Goal: Transaction & Acquisition: Purchase product/service

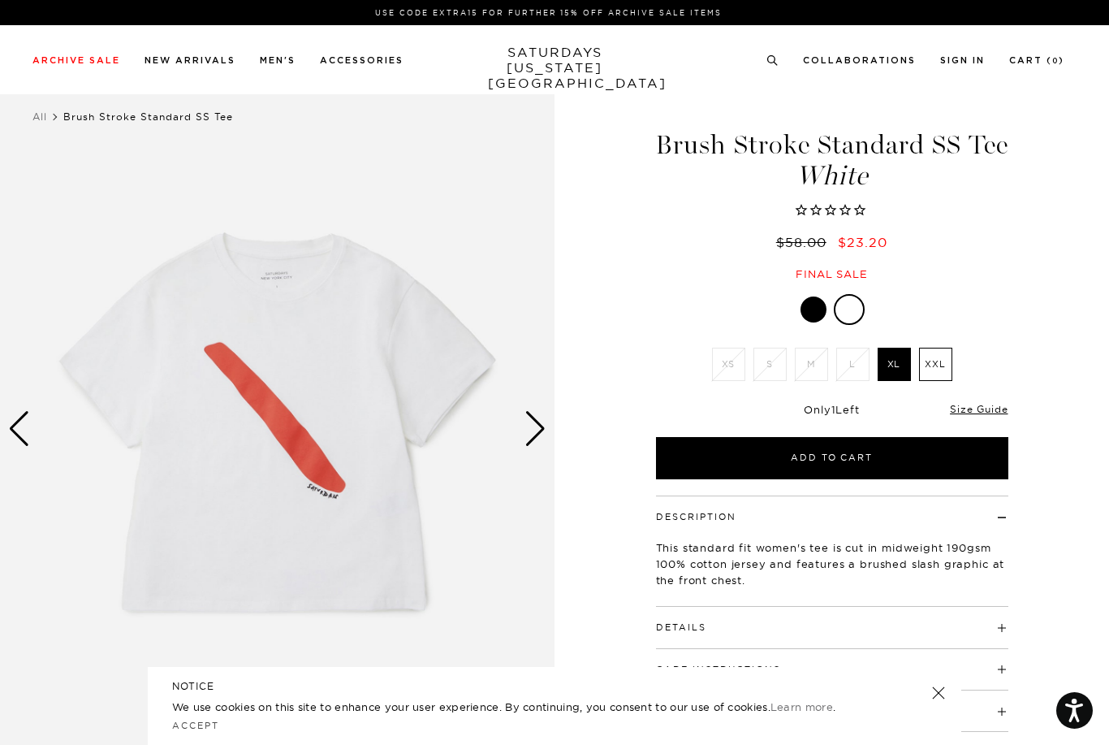
click at [542, 424] on div "Next slide" at bounding box center [536, 429] width 22 height 36
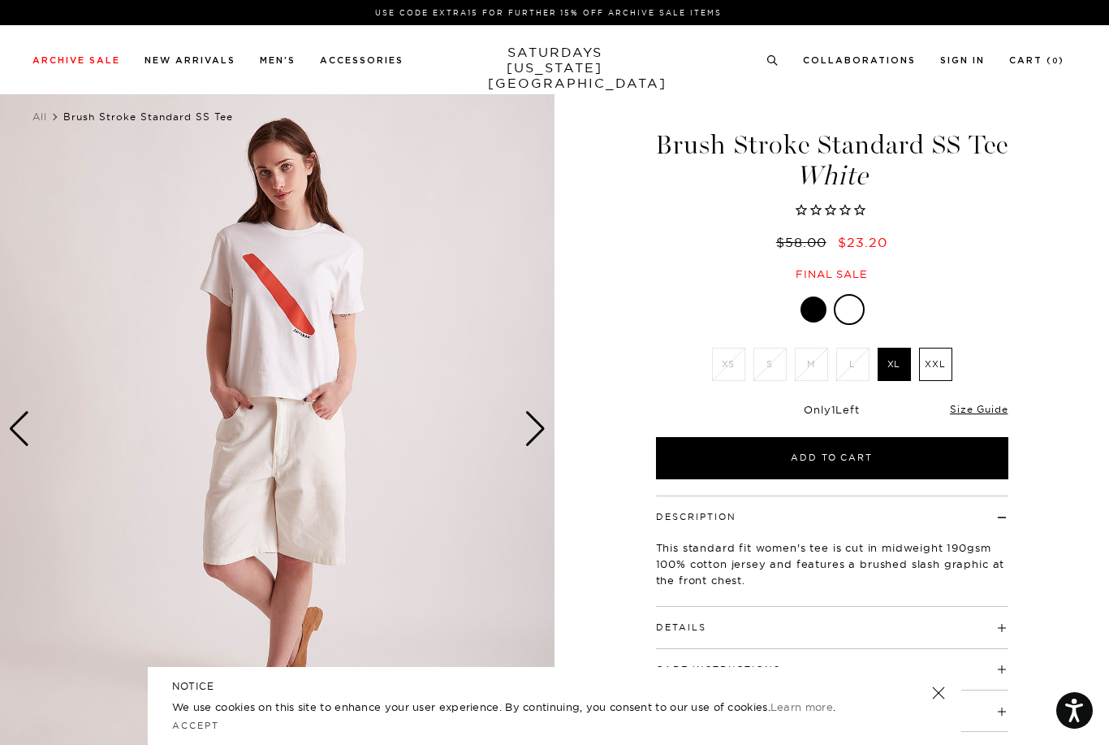
click at [24, 435] on div "Previous slide" at bounding box center [19, 429] width 22 height 36
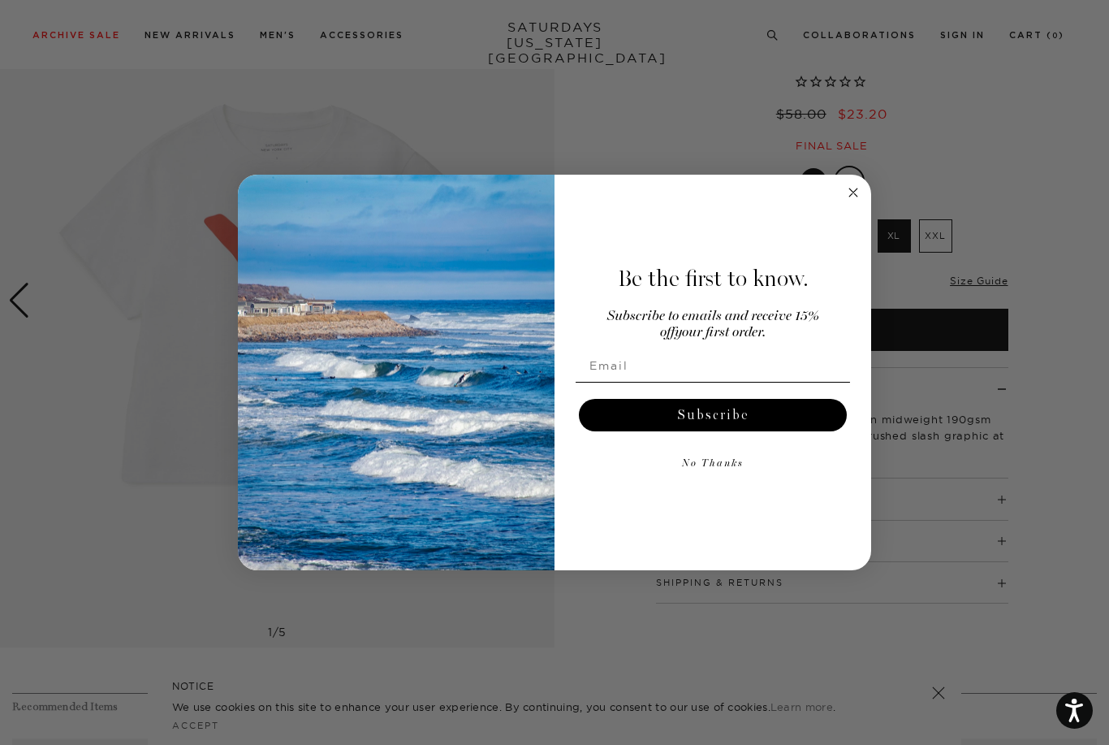
scroll to position [125, 0]
click at [857, 197] on icon "Close dialog" at bounding box center [853, 192] width 8 height 8
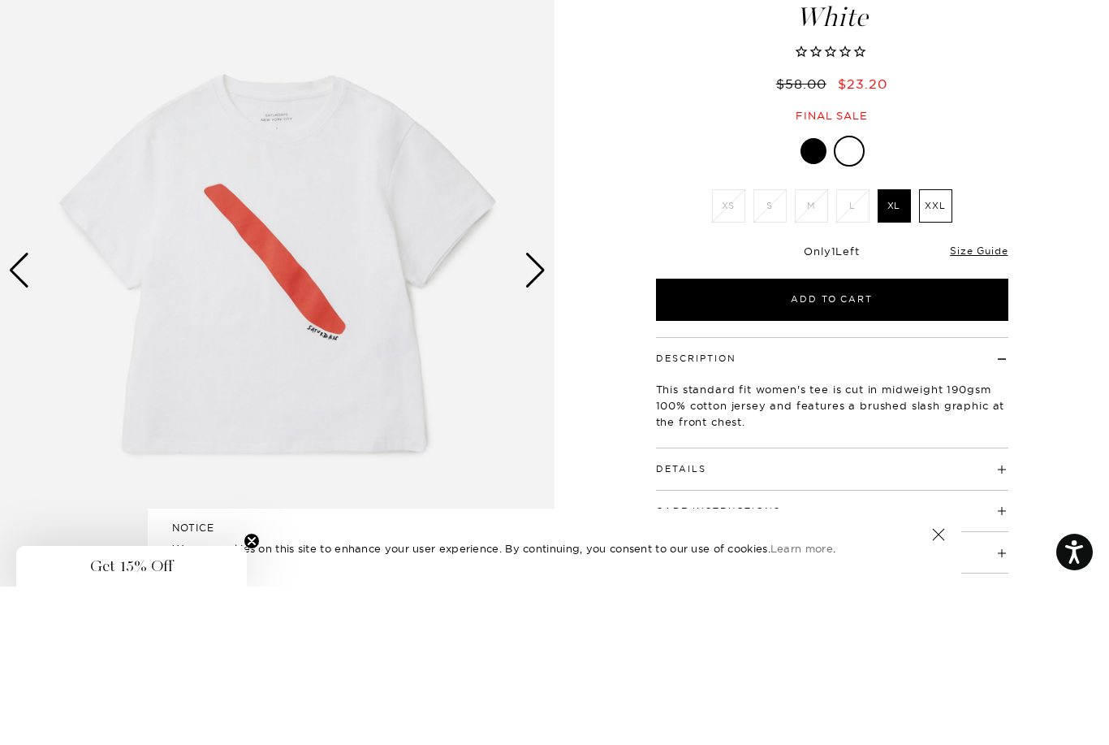
scroll to position [0, 0]
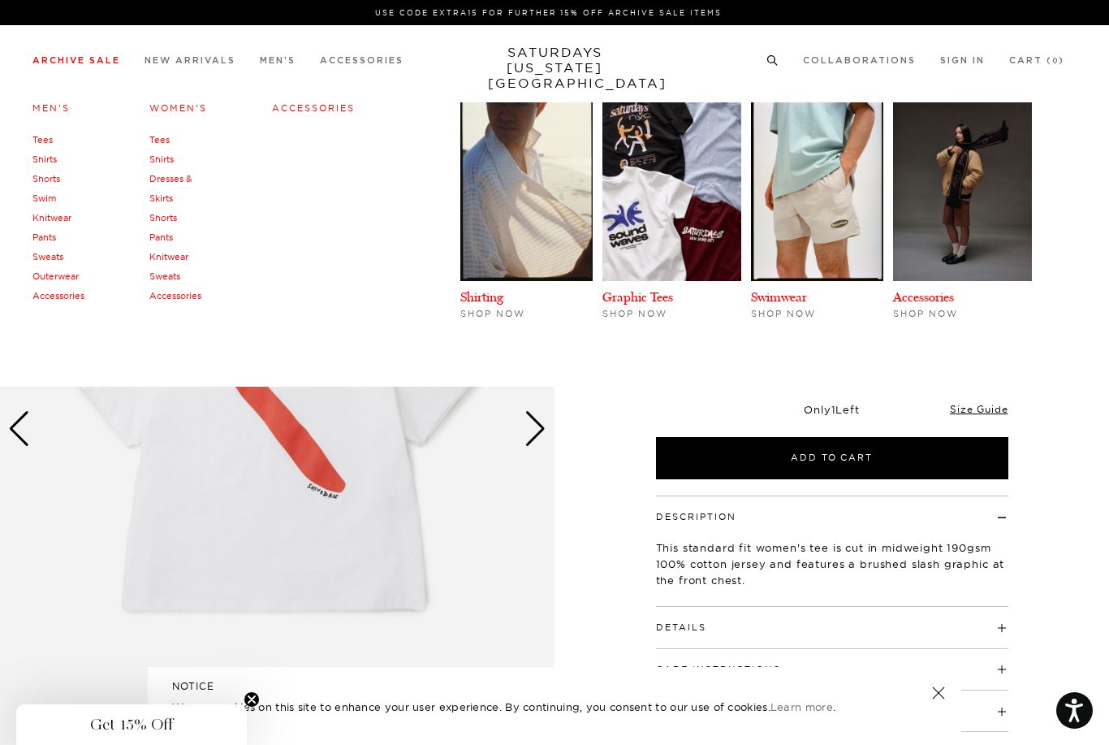
click at [196, 107] on link "Women's" at bounding box center [178, 107] width 58 height 11
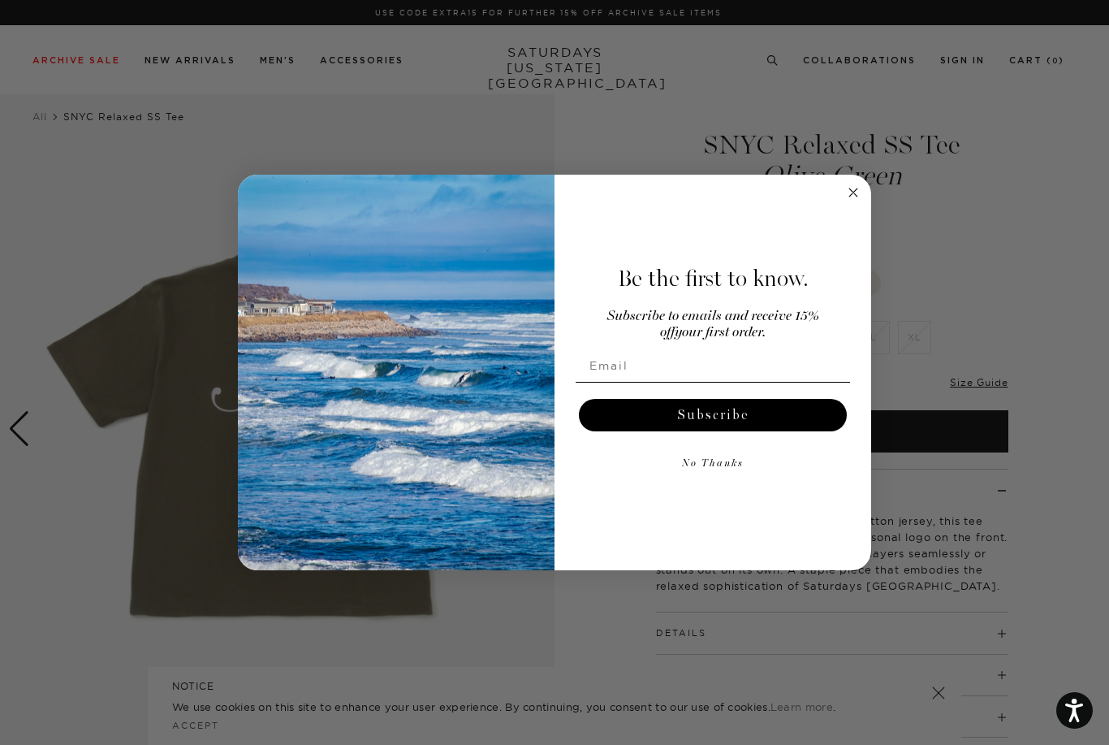
click at [862, 189] on circle "Close dialog" at bounding box center [854, 192] width 19 height 19
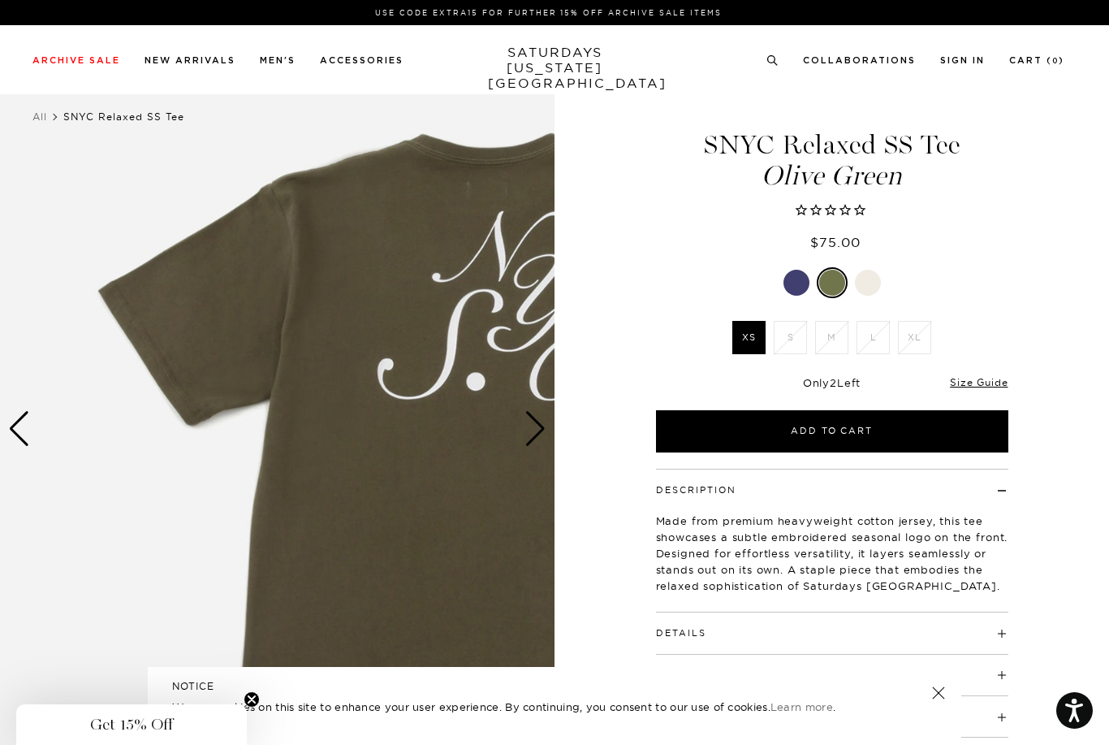
click at [800, 286] on div at bounding box center [797, 283] width 26 height 26
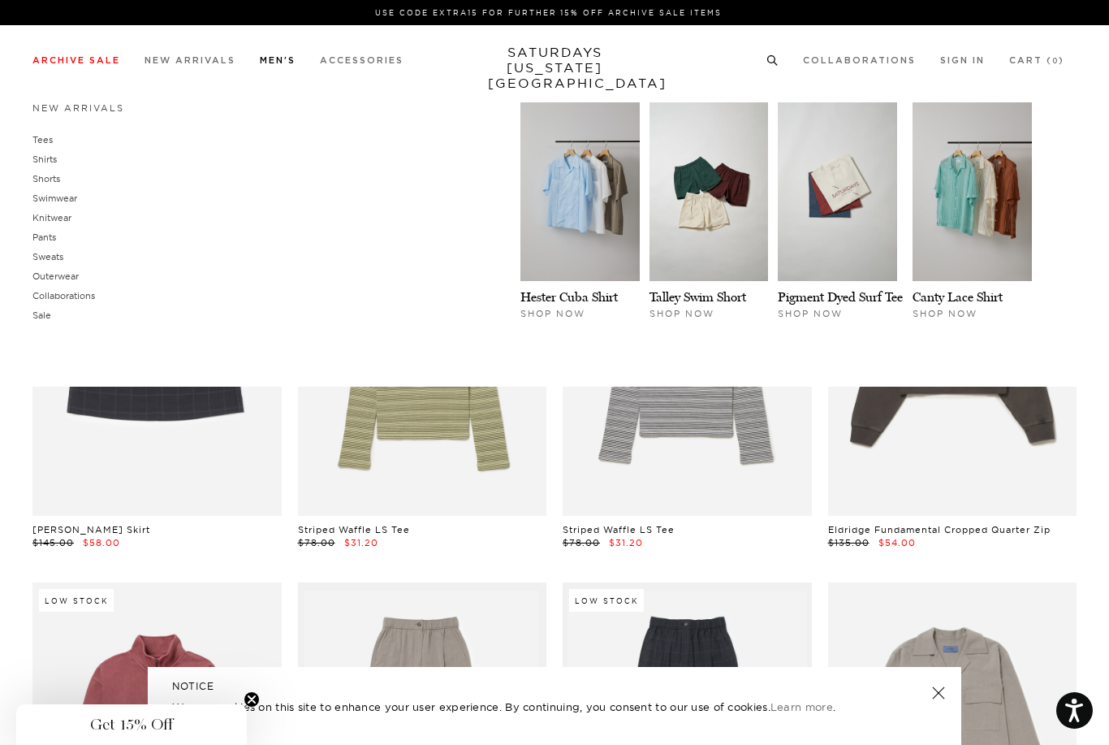
click at [47, 136] on link "Tees" at bounding box center [42, 139] width 20 height 11
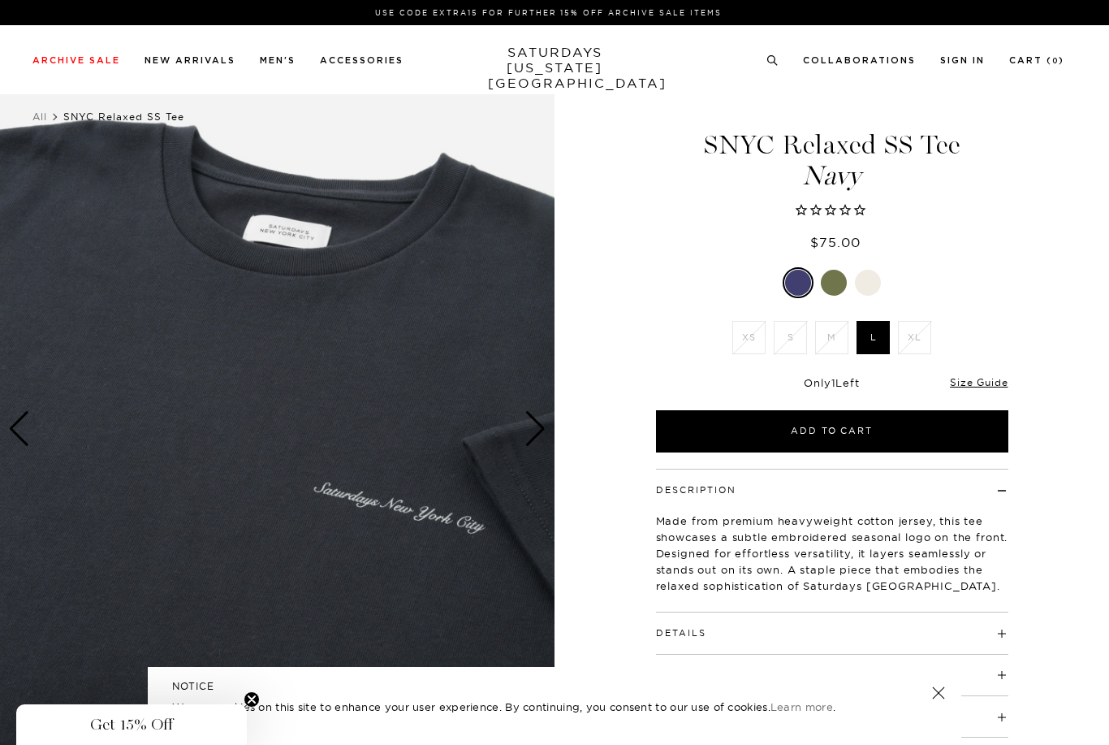
click at [535, 429] on div "Next slide" at bounding box center [536, 429] width 22 height 36
click at [529, 438] on div "Next slide" at bounding box center [536, 429] width 22 height 36
click at [538, 428] on div "Next slide" at bounding box center [536, 429] width 22 height 36
click at [536, 427] on div "Next slide" at bounding box center [536, 429] width 22 height 36
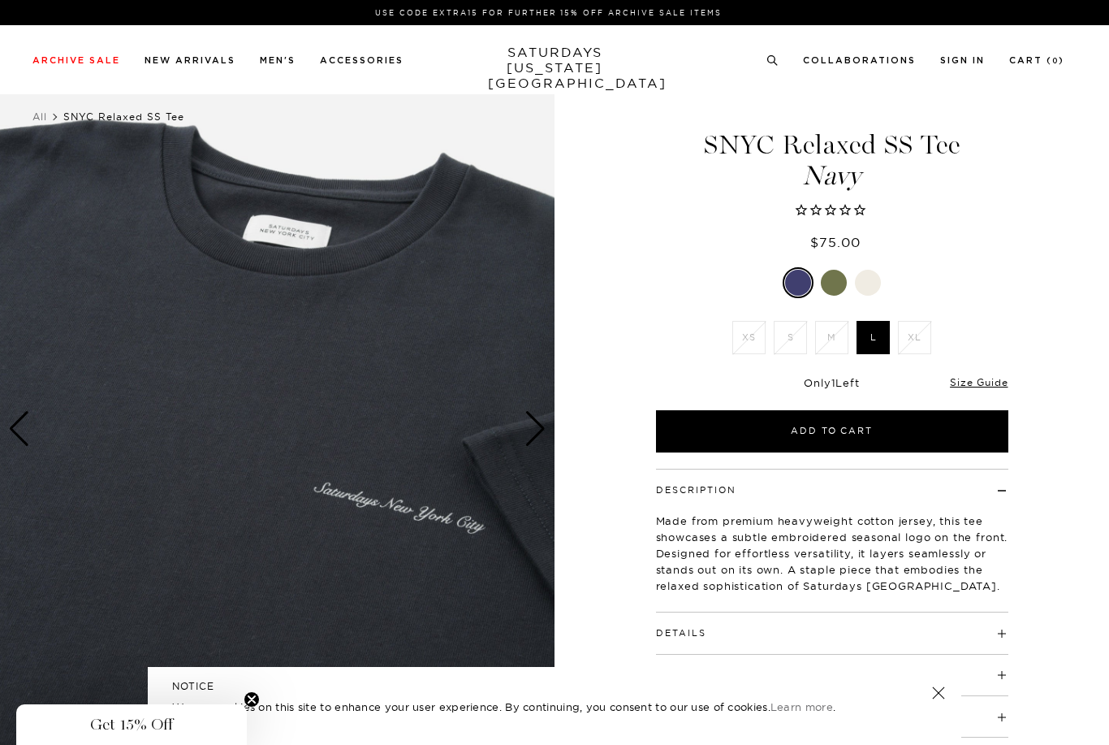
click at [538, 425] on div "Next slide" at bounding box center [536, 429] width 22 height 36
click at [602, 356] on div "1 / 1 5 / -2 5 / -2" at bounding box center [554, 429] width 1109 height 694
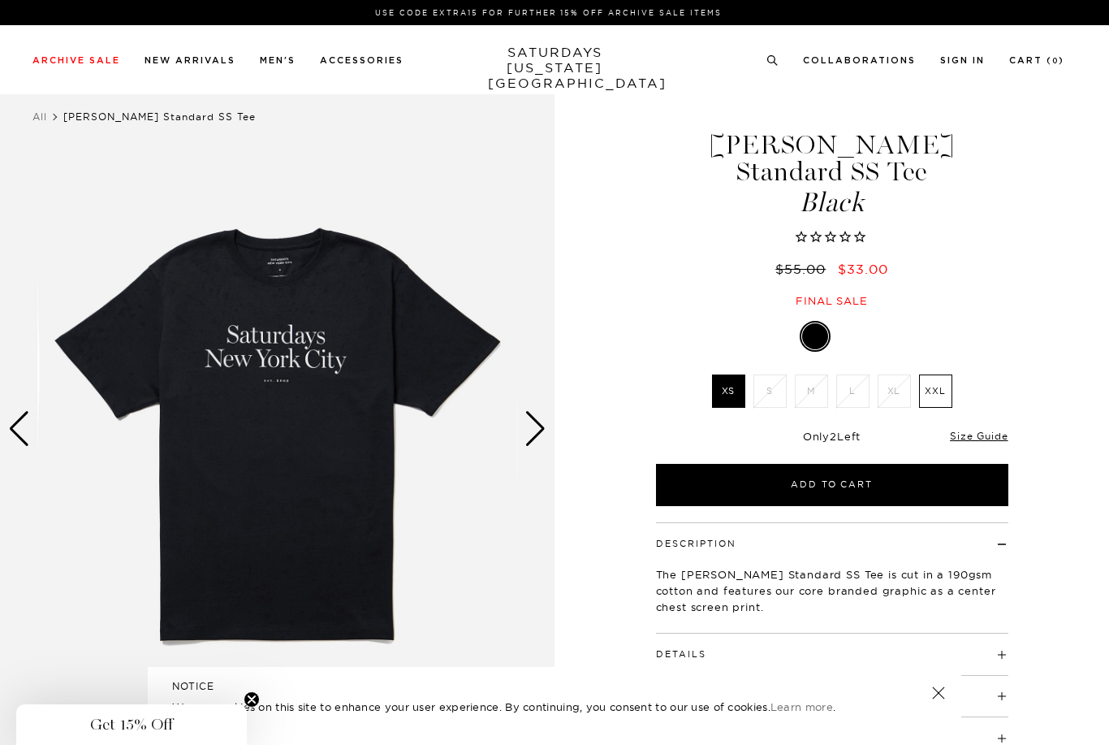
click at [534, 439] on div "Next slide" at bounding box center [536, 429] width 22 height 36
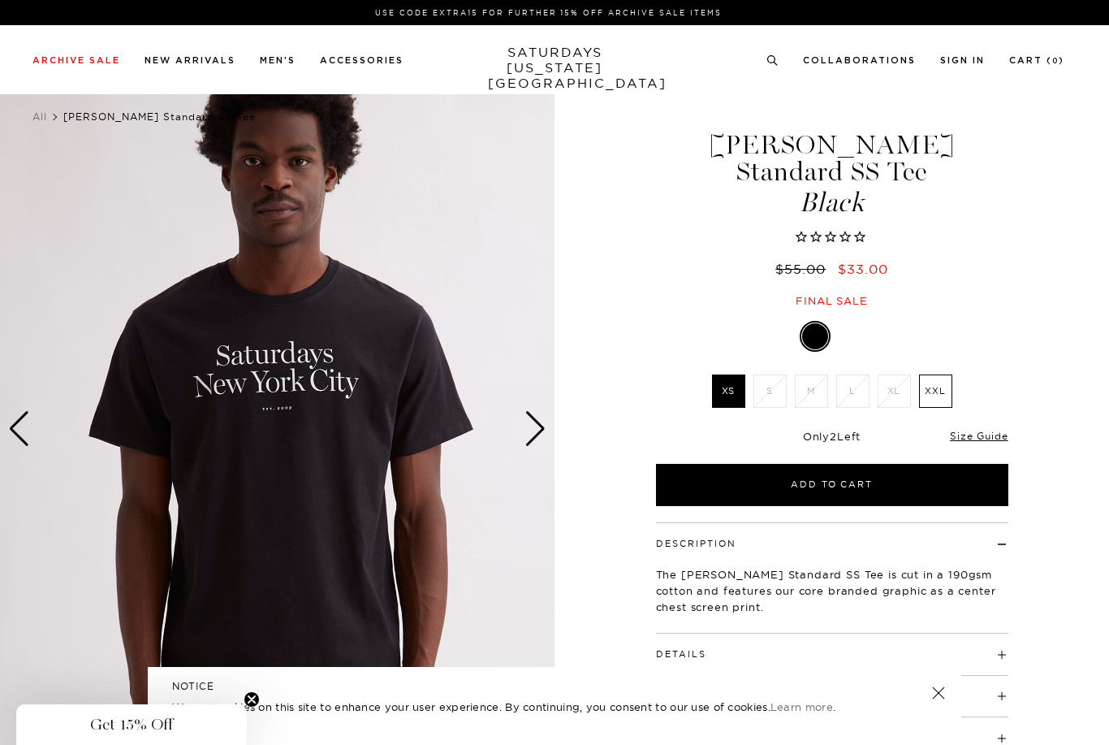
click at [536, 431] on div "Next slide" at bounding box center [536, 429] width 22 height 36
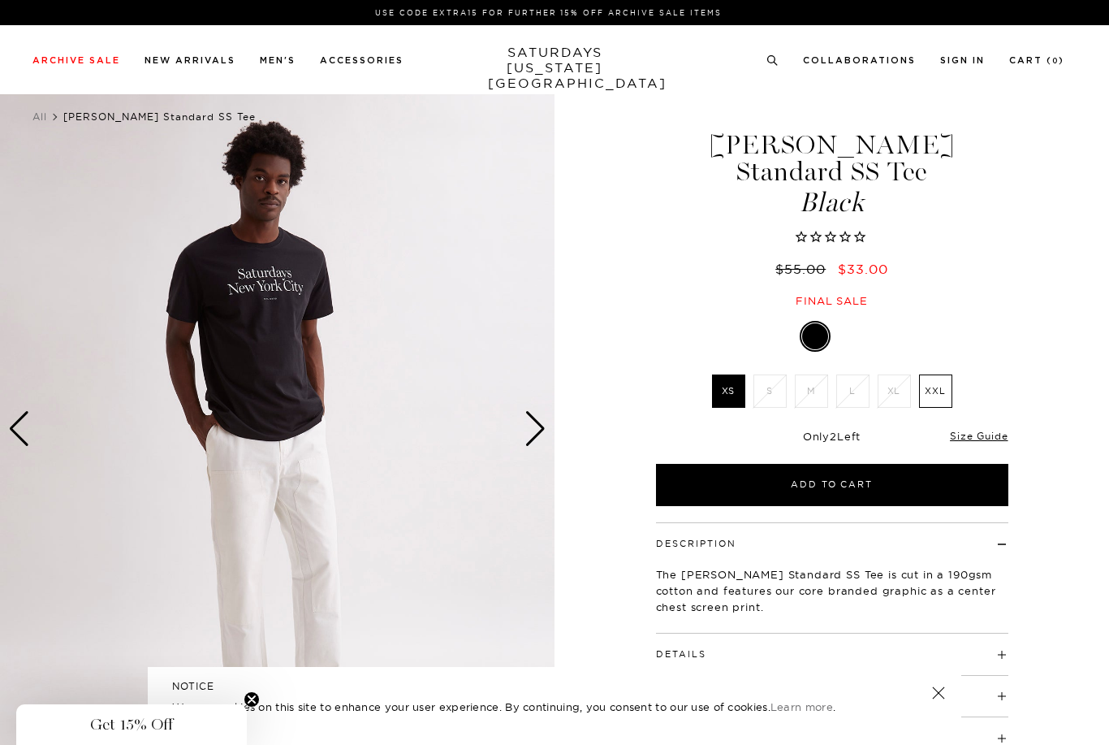
click at [535, 436] on div "Next slide" at bounding box center [536, 429] width 22 height 36
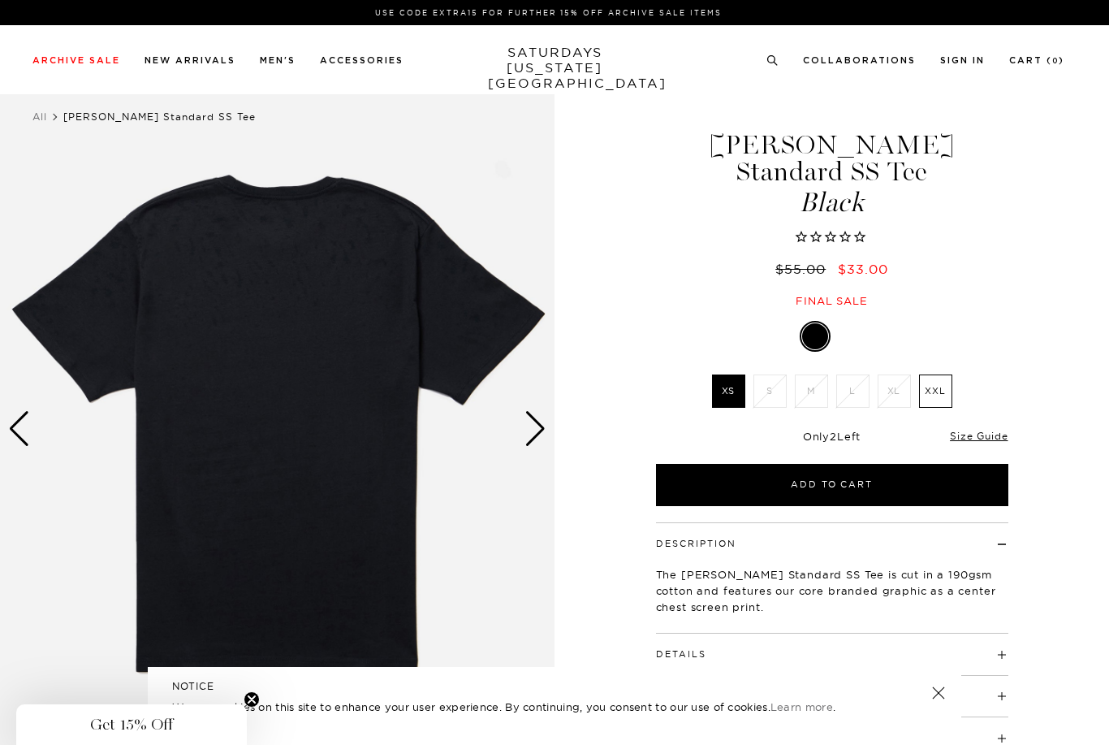
click at [534, 433] on div "Next slide" at bounding box center [536, 429] width 22 height 36
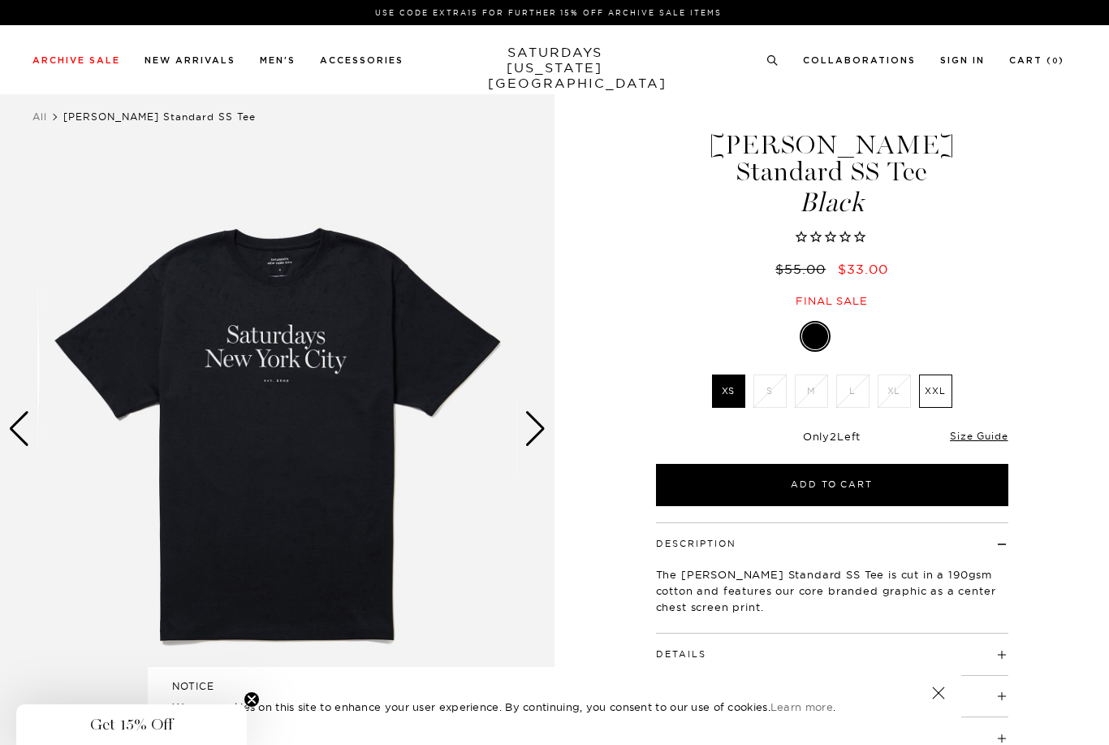
click at [529, 429] on div "Next slide" at bounding box center [536, 429] width 22 height 36
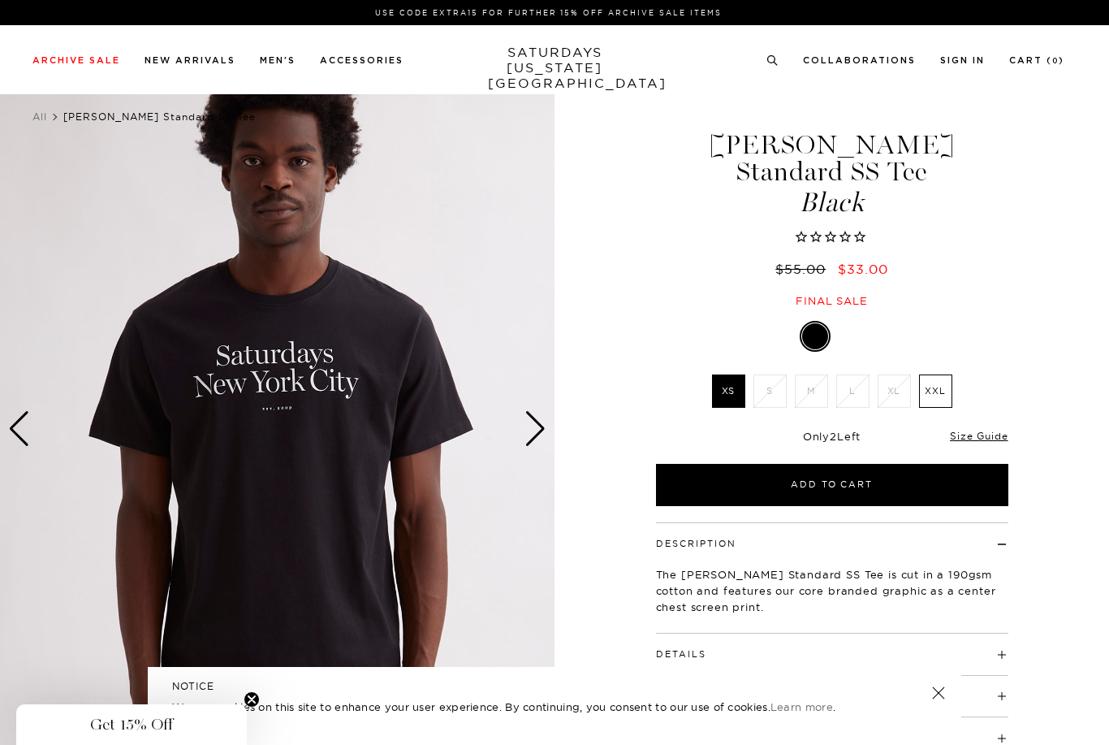
click at [529, 430] on div "Next slide" at bounding box center [536, 429] width 22 height 36
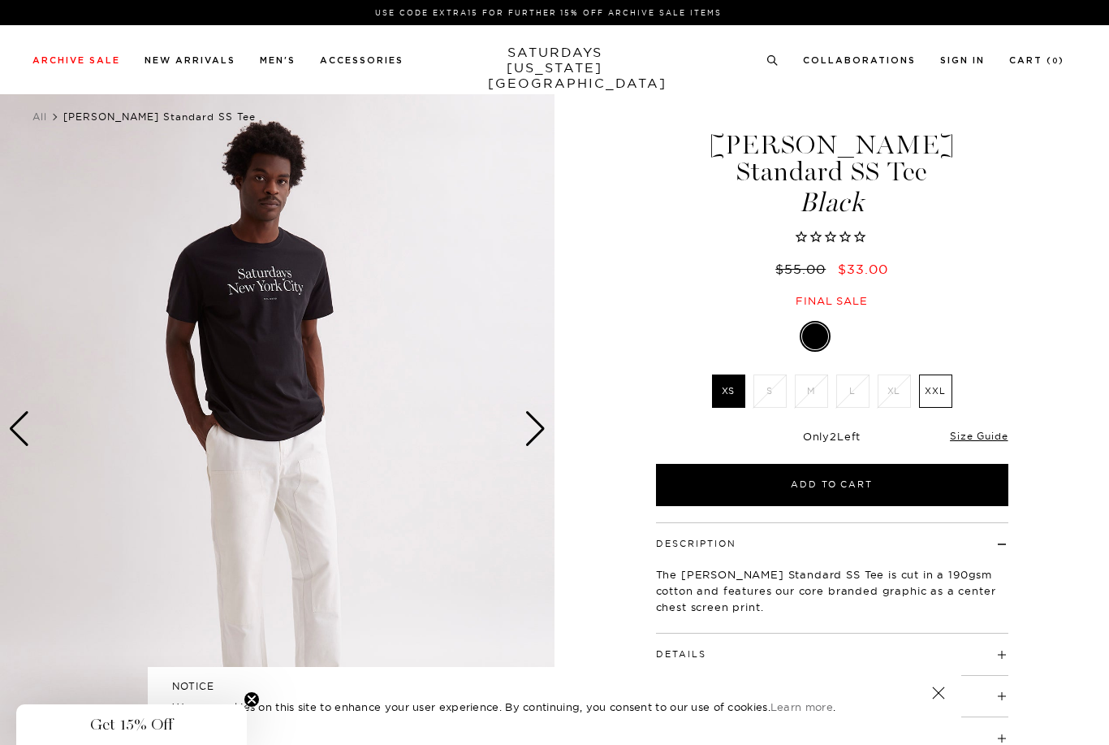
click at [531, 430] on div "Next slide" at bounding box center [536, 429] width 22 height 36
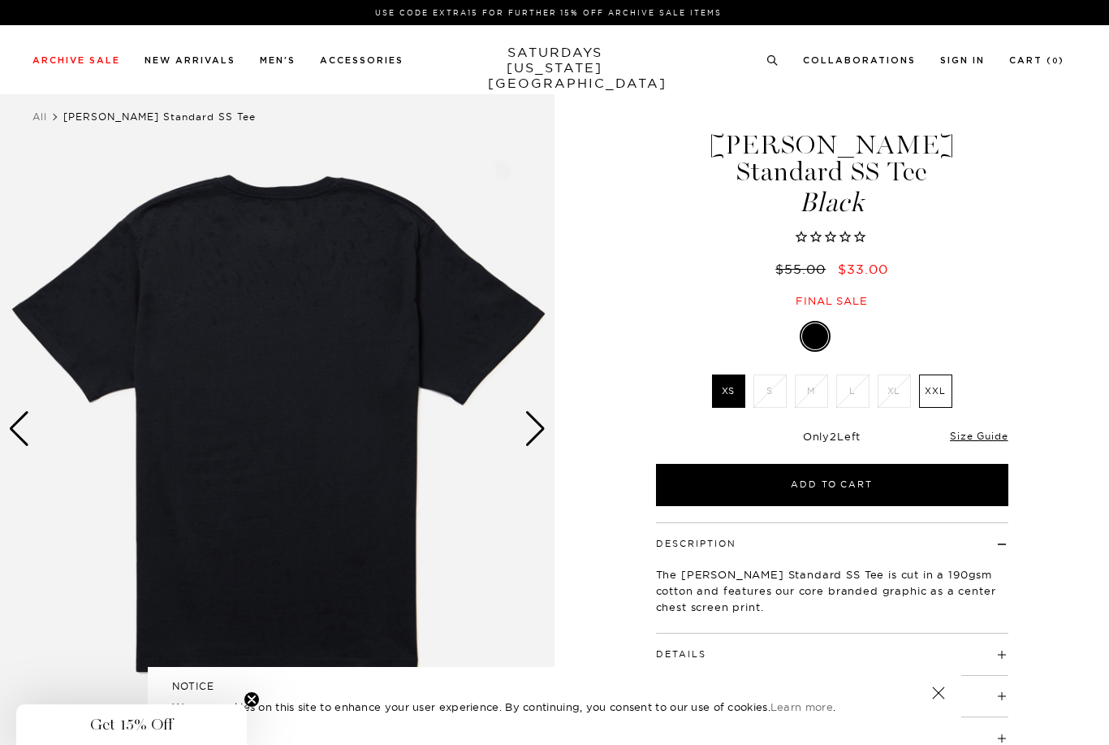
click at [531, 433] on div "Next slide" at bounding box center [536, 429] width 22 height 36
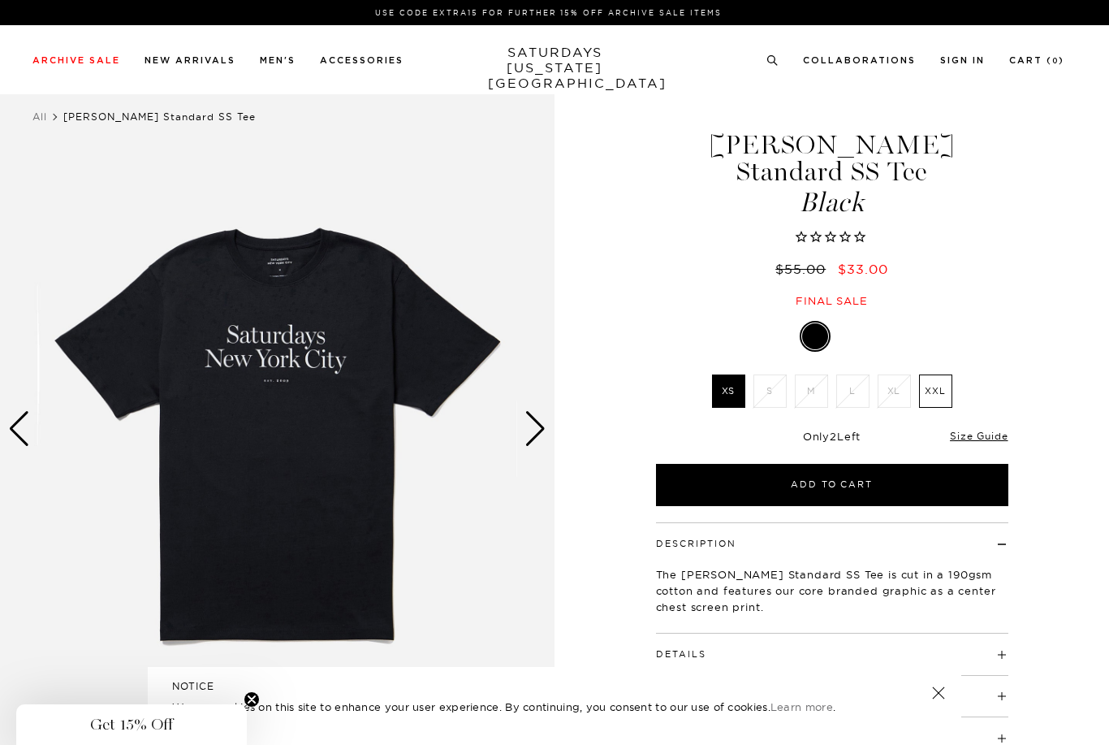
click at [534, 432] on div "Next slide" at bounding box center [536, 429] width 22 height 36
